Goal: Check status: Check status

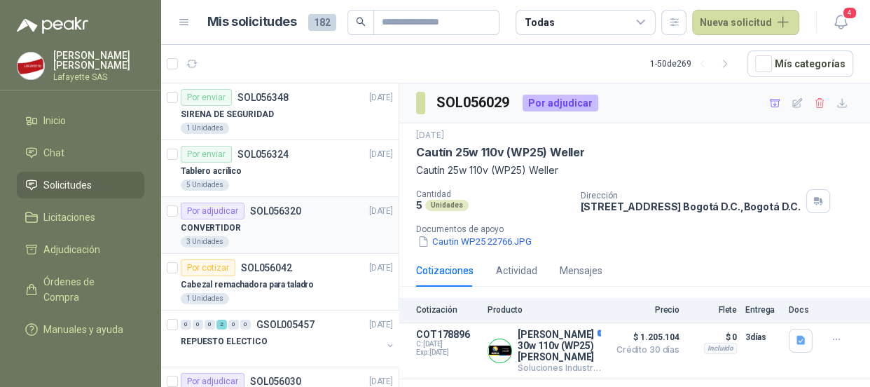
scroll to position [63, 0]
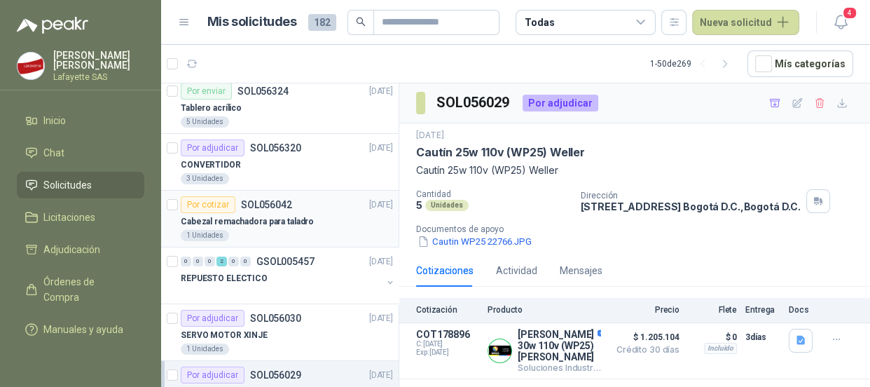
click at [235, 210] on div "Por cotizar SOL056042" at bounding box center [236, 204] width 111 height 17
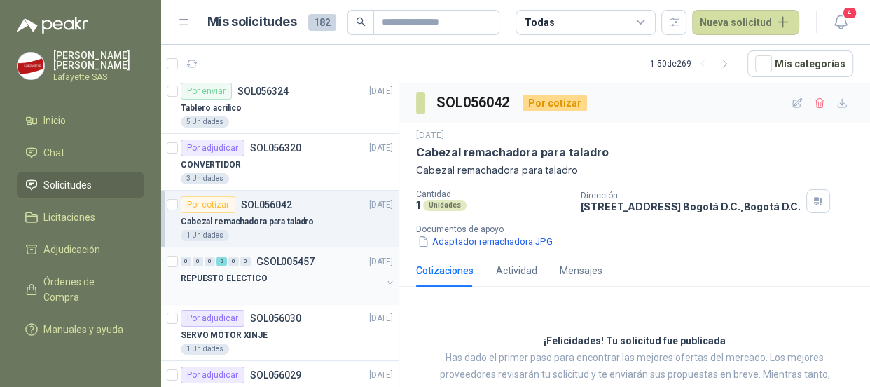
scroll to position [190, 0]
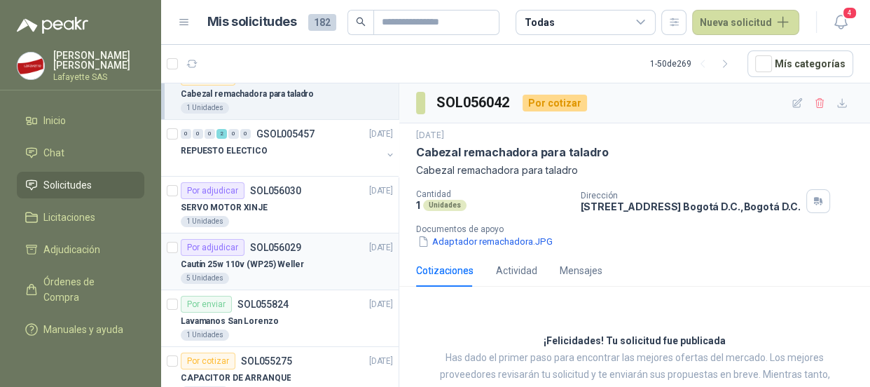
click at [216, 240] on div "Por adjudicar" at bounding box center [213, 247] width 64 height 17
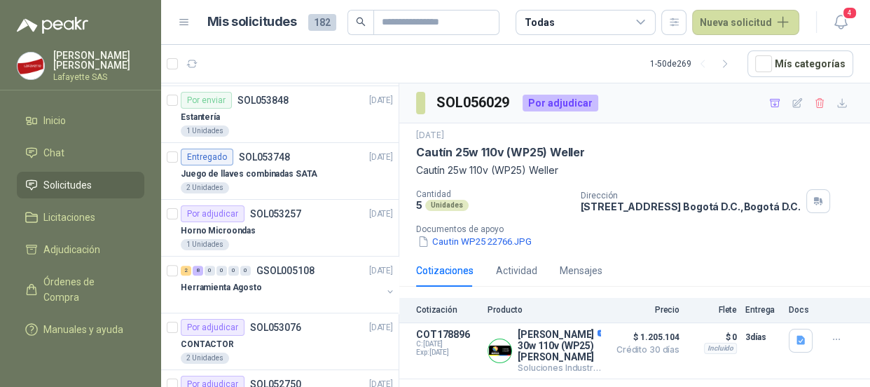
scroll to position [1082, 0]
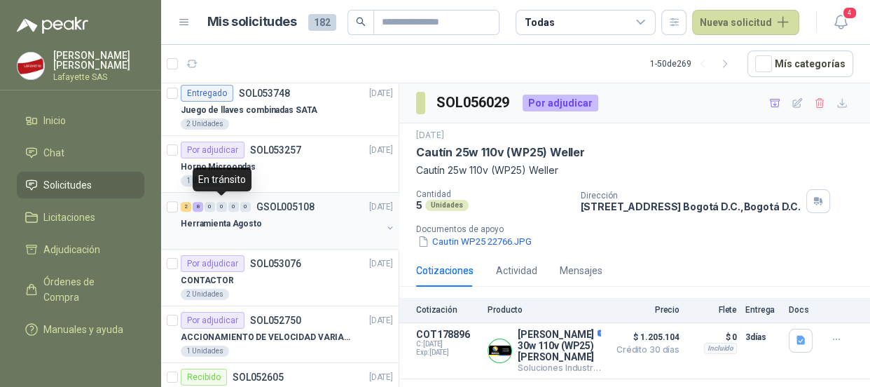
click at [225, 206] on div "0" at bounding box center [221, 207] width 11 height 10
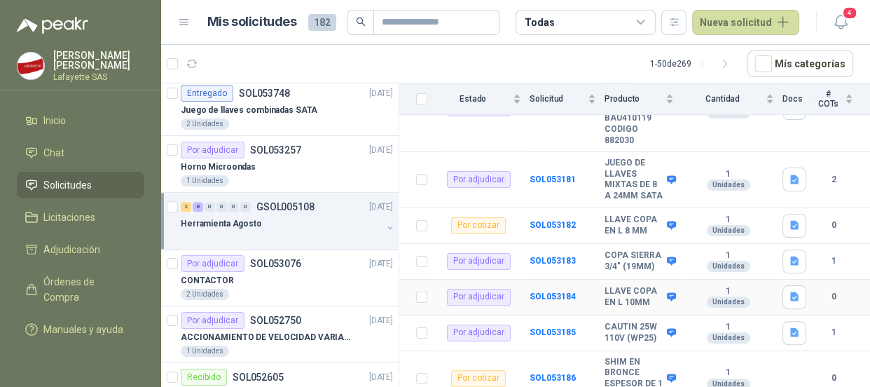
scroll to position [415, 0]
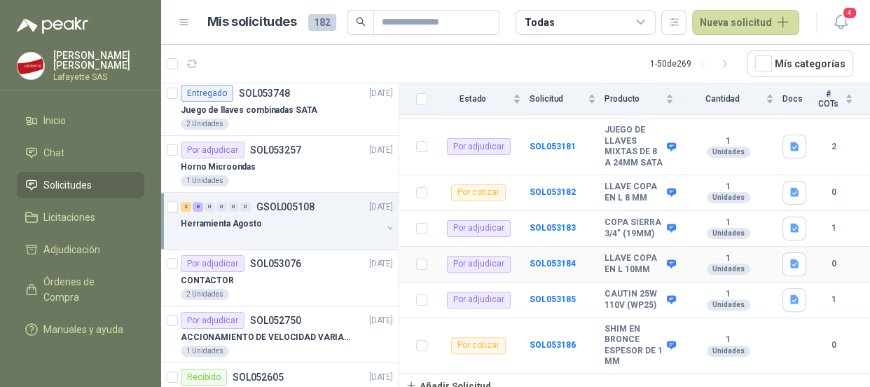
click at [496, 259] on div "Por adjudicar" at bounding box center [479, 264] width 64 height 17
click at [563, 259] on b "SOL053184" at bounding box center [552, 263] width 46 height 10
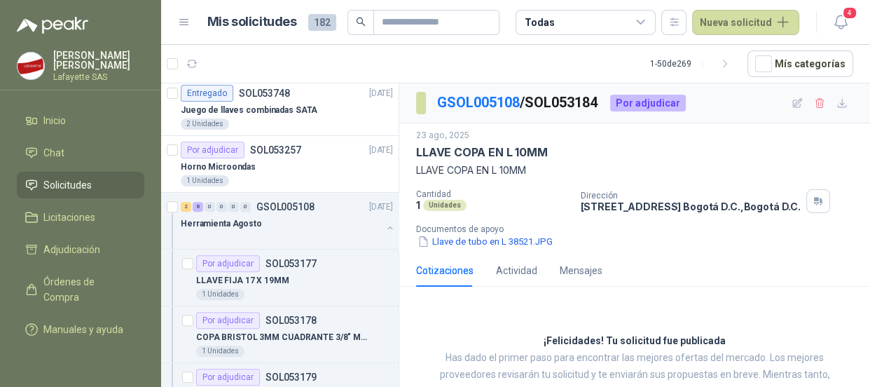
scroll to position [43, 0]
